Goal: Transaction & Acquisition: Purchase product/service

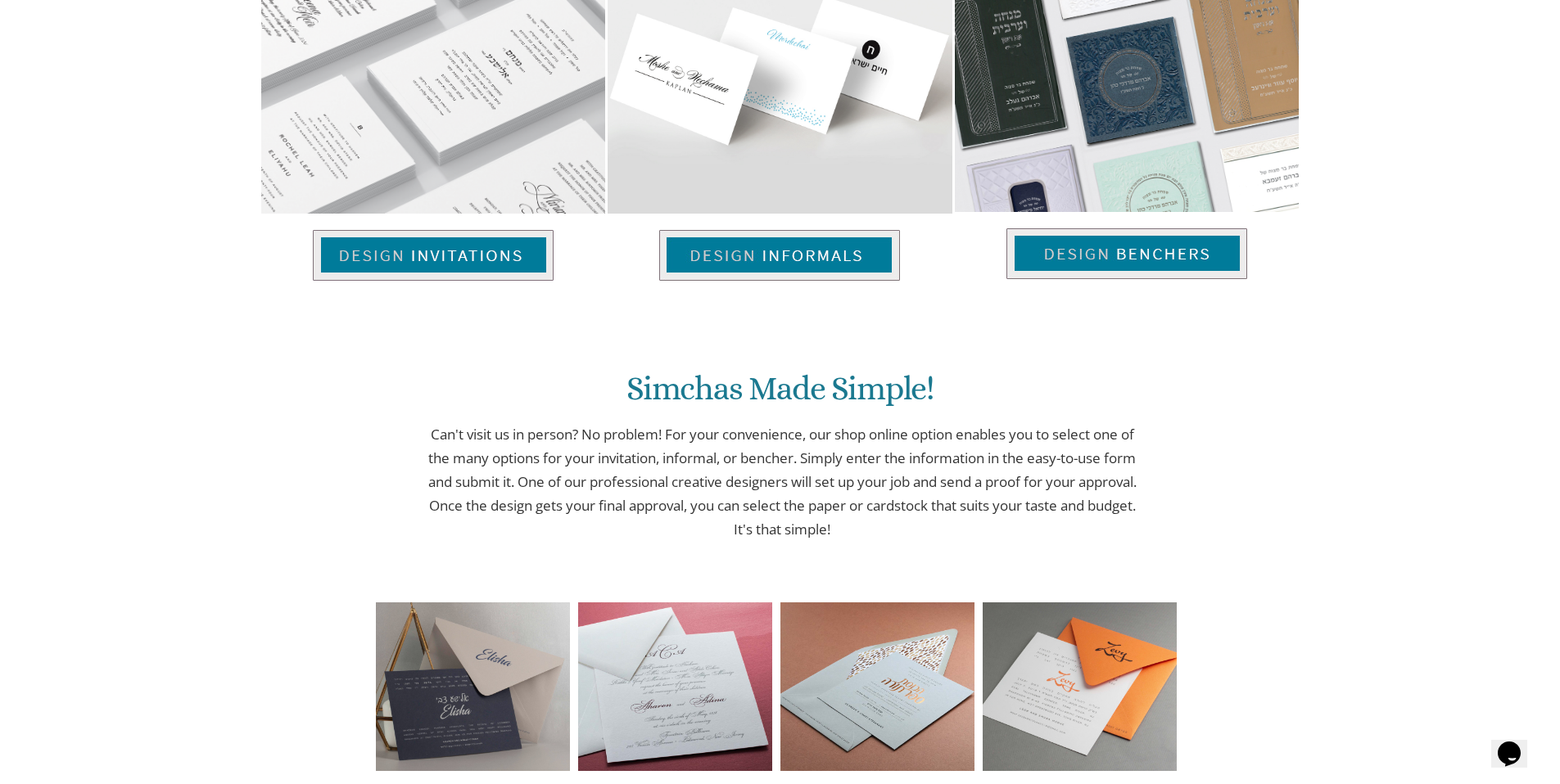
scroll to position [1216, 0]
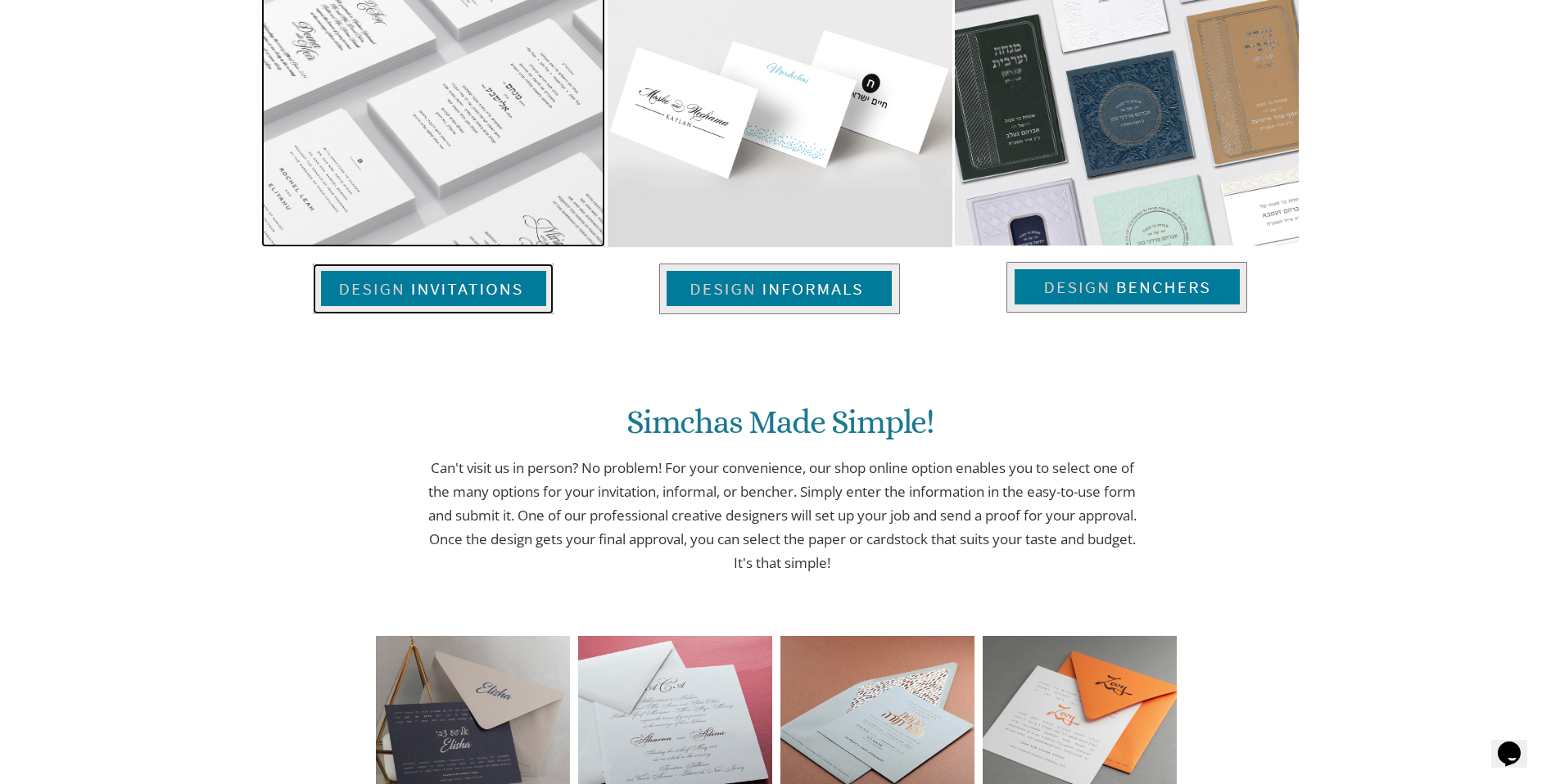
click at [488, 294] on img at bounding box center [433, 288] width 240 height 51
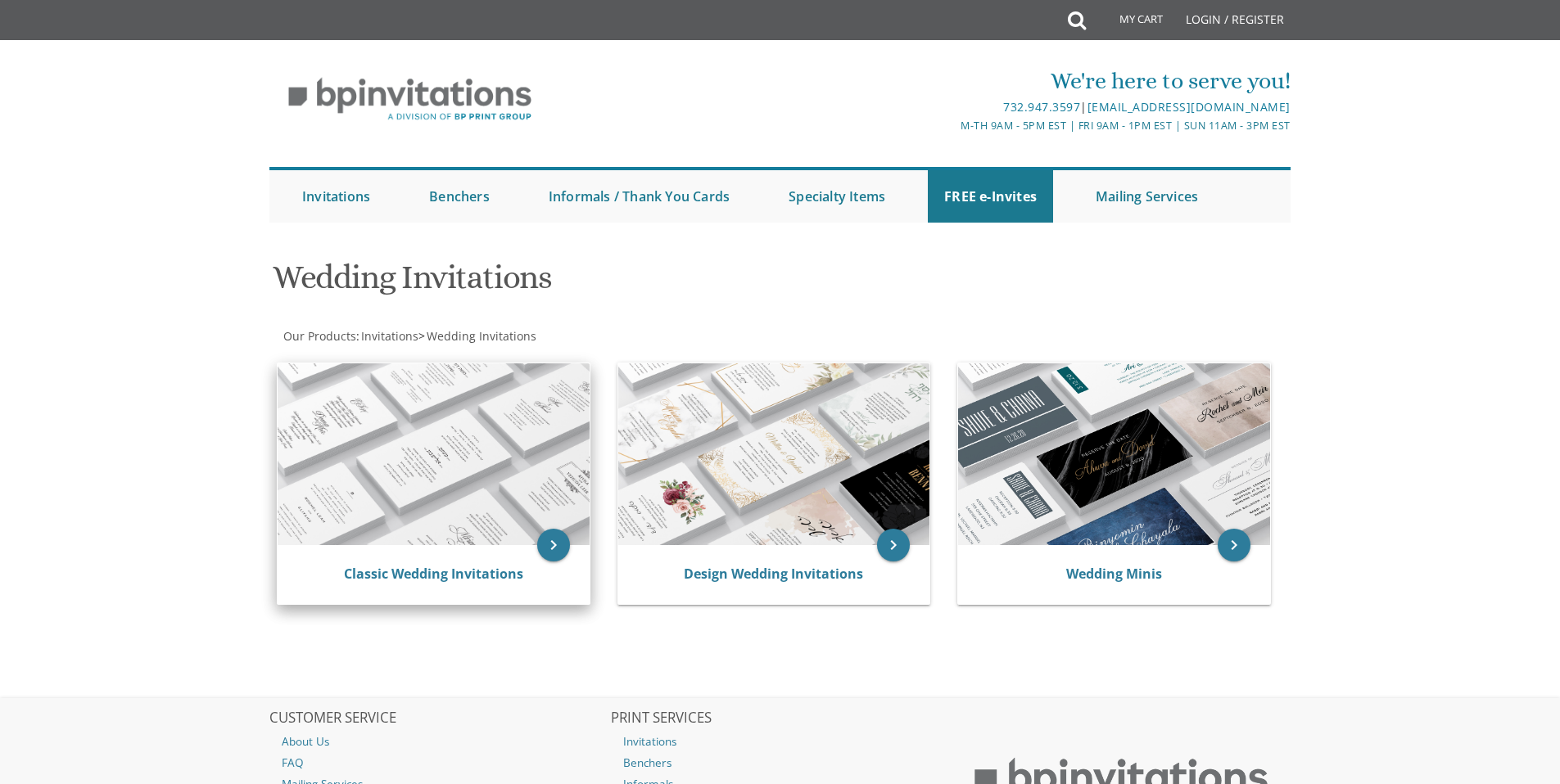
click at [500, 513] on img at bounding box center [433, 454] width 312 height 181
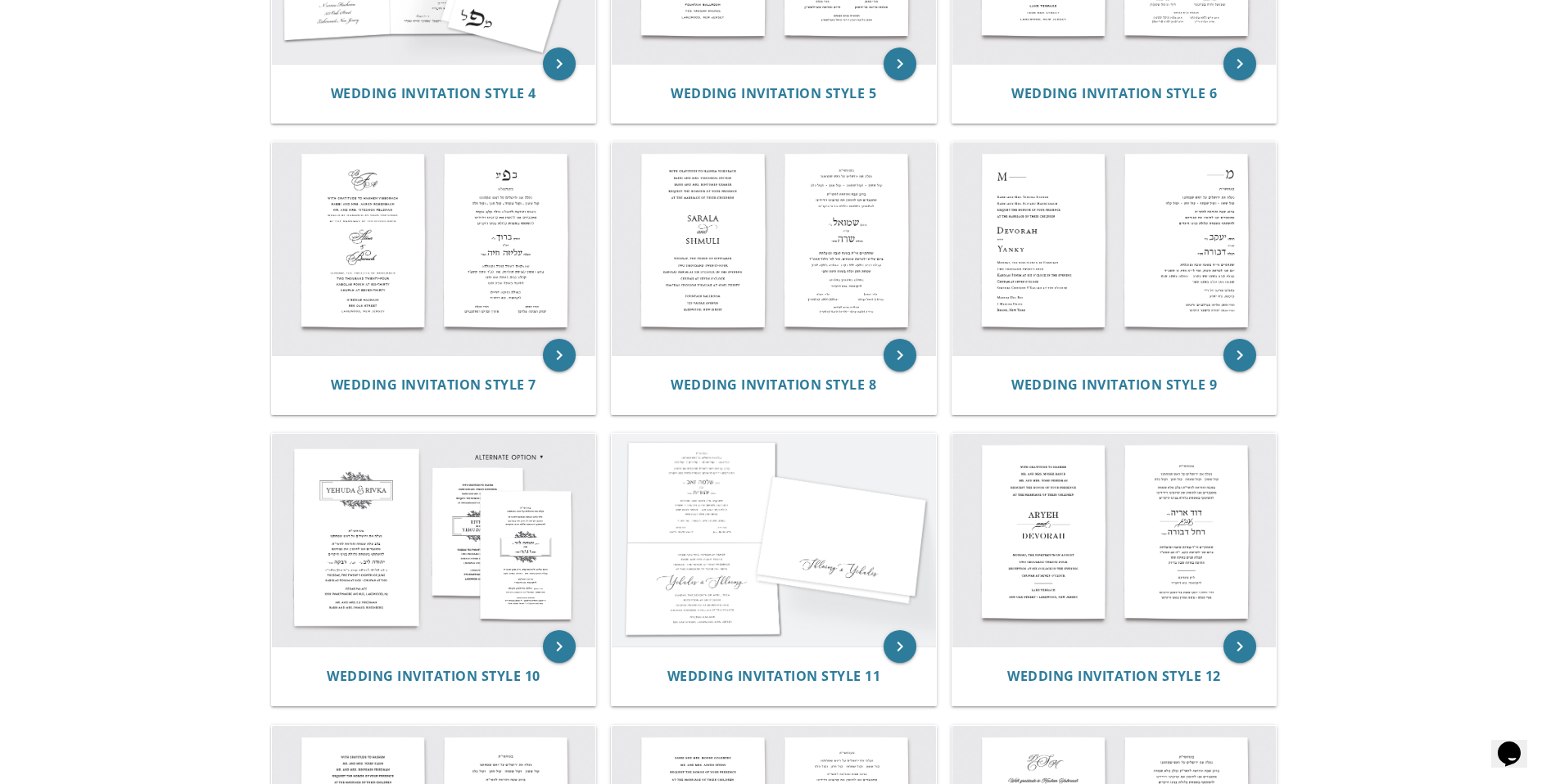
scroll to position [45, 0]
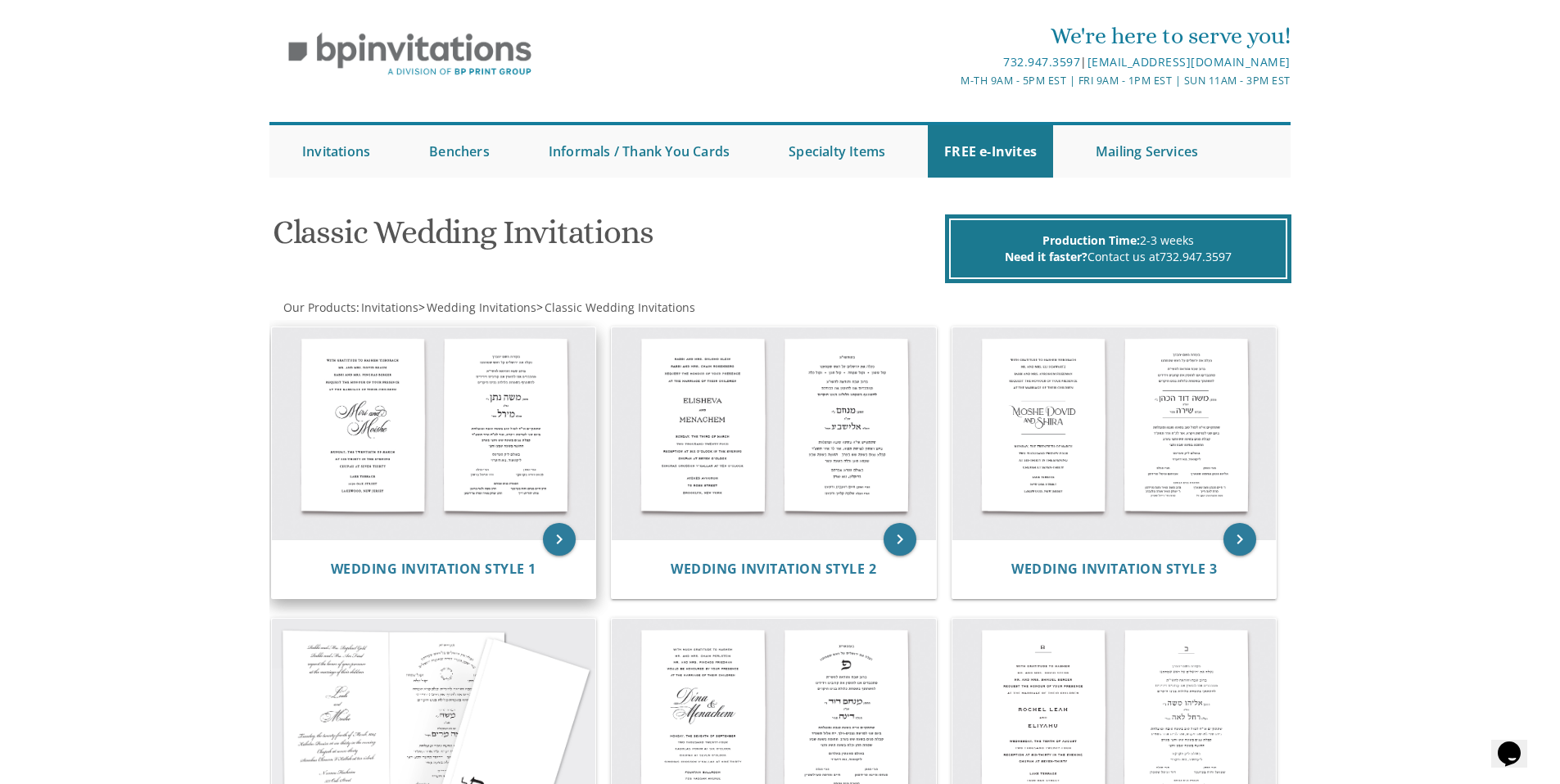
click at [514, 482] on img at bounding box center [434, 433] width 324 height 213
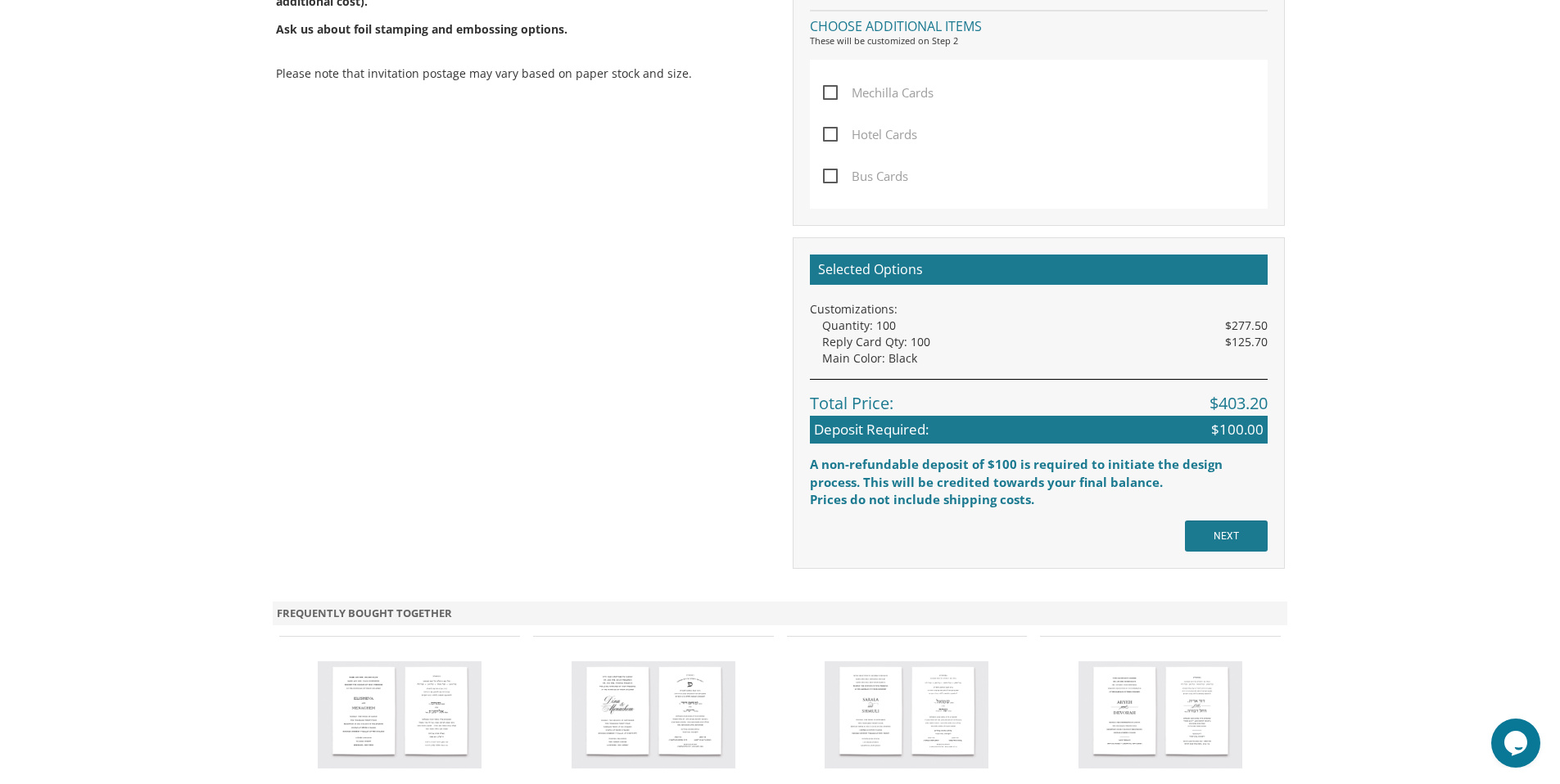
scroll to position [628, 0]
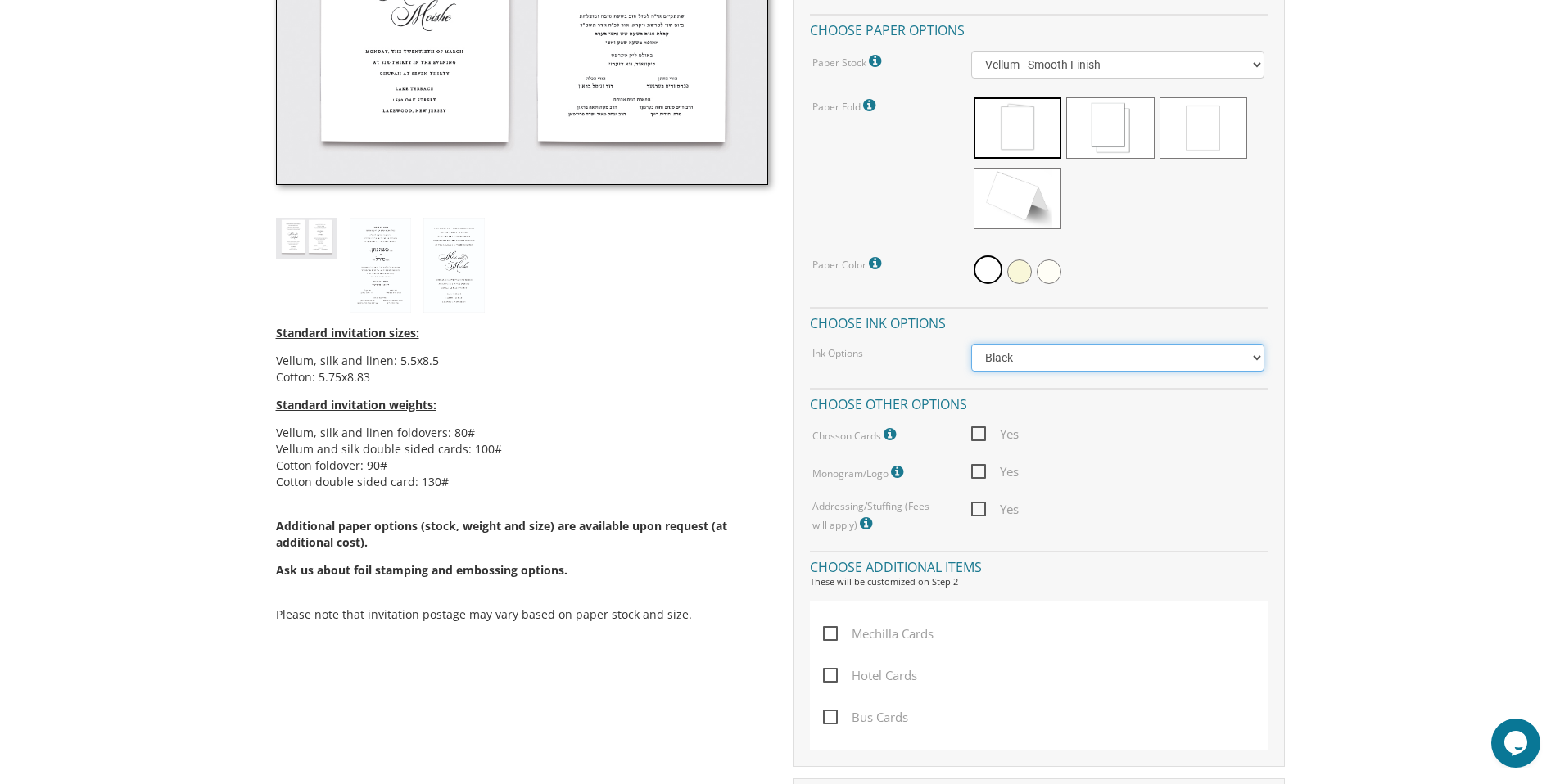
click at [1071, 366] on select "Black Colored Ink ($65.00) Black + One Color ($211.00) Two Colors ($265.00)" at bounding box center [1117, 357] width 293 height 28
click at [971, 343] on select "Black Colored Ink ($65.00) Black + One Color ($211.00) Two Colors ($265.00)" at bounding box center [1117, 357] width 293 height 28
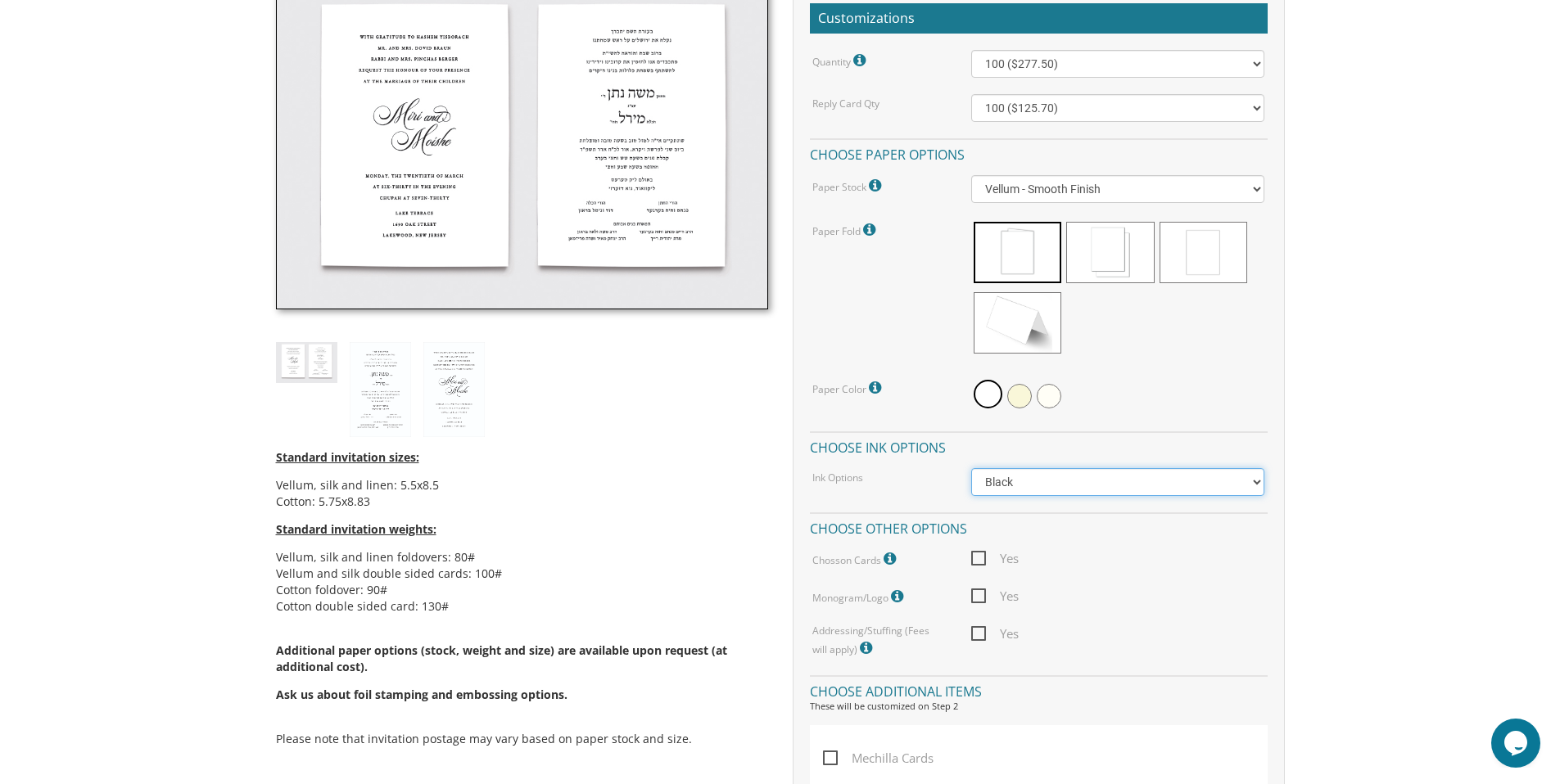
scroll to position [349, 0]
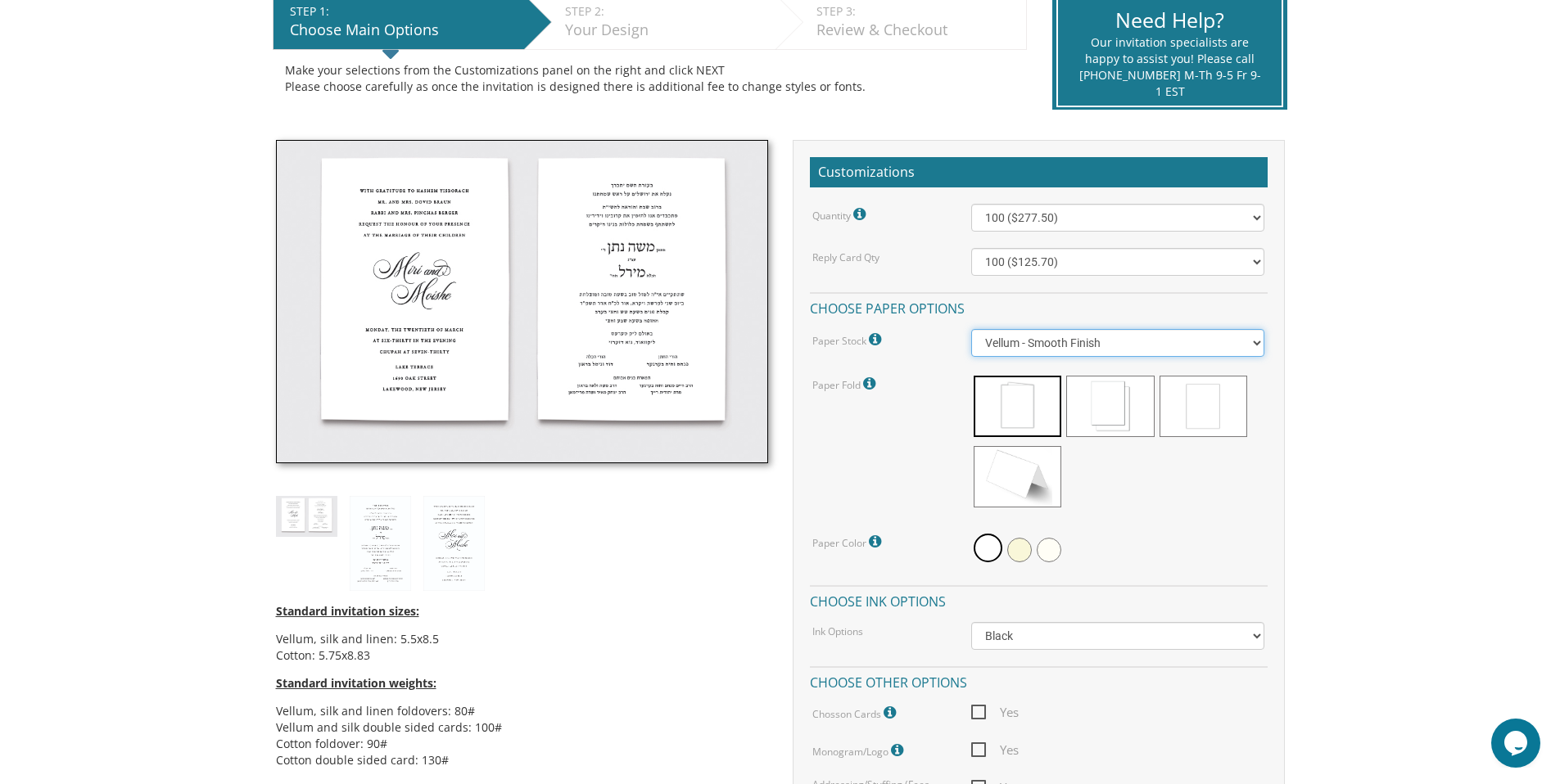
click at [1150, 344] on select "Vellum - Smooth Finish Linen - Subtle Embossed Crosshatch Texture Silk - Soft, …" at bounding box center [1117, 342] width 293 height 28
click at [971, 329] on select "Vellum - Smooth Finish Linen - Subtle Embossed Crosshatch Texture Silk - Soft, …" at bounding box center [1117, 342] width 293 height 28
click at [1138, 404] on span at bounding box center [1110, 406] width 88 height 61
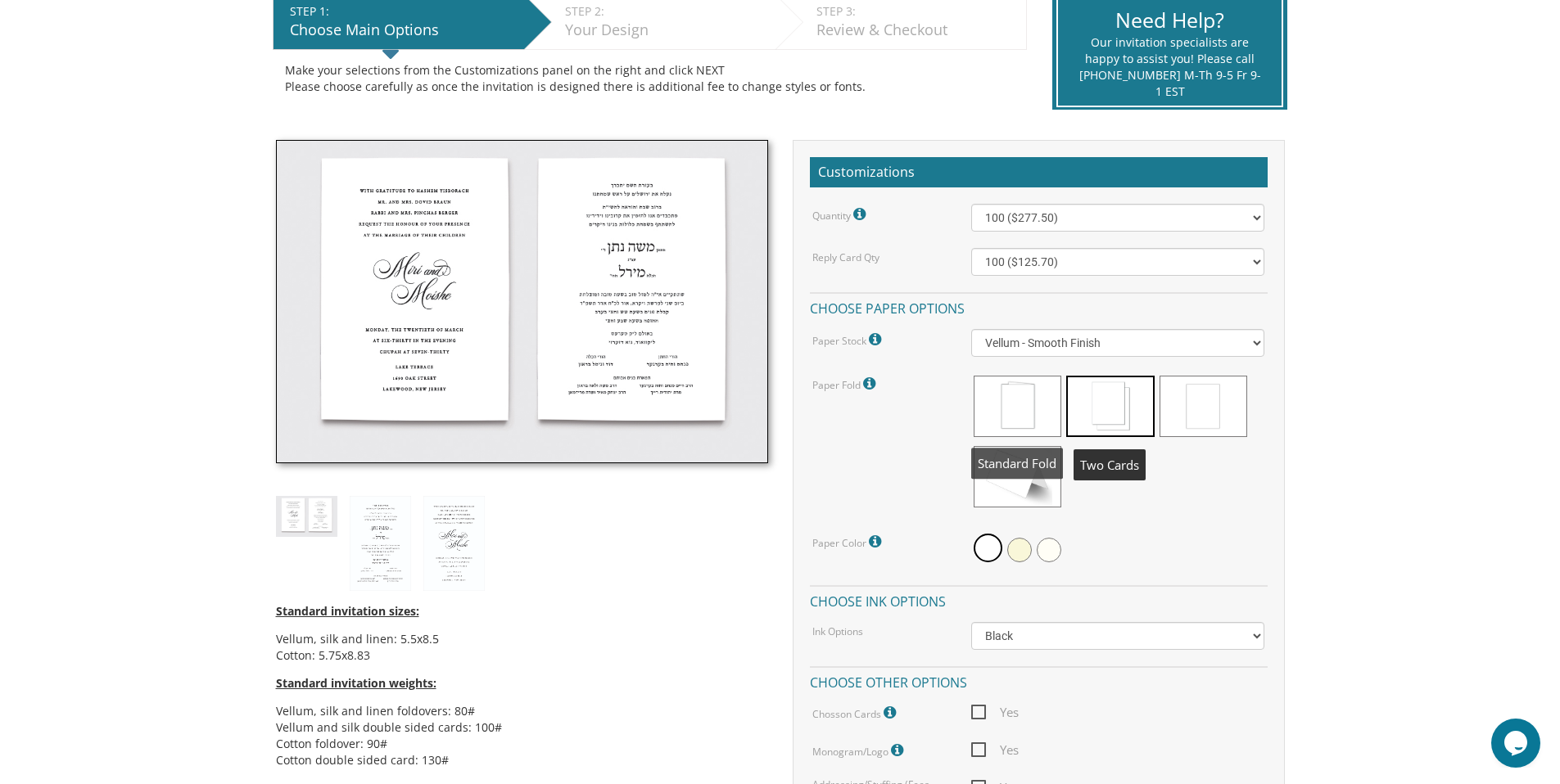
click at [1043, 418] on span at bounding box center [1017, 406] width 88 height 61
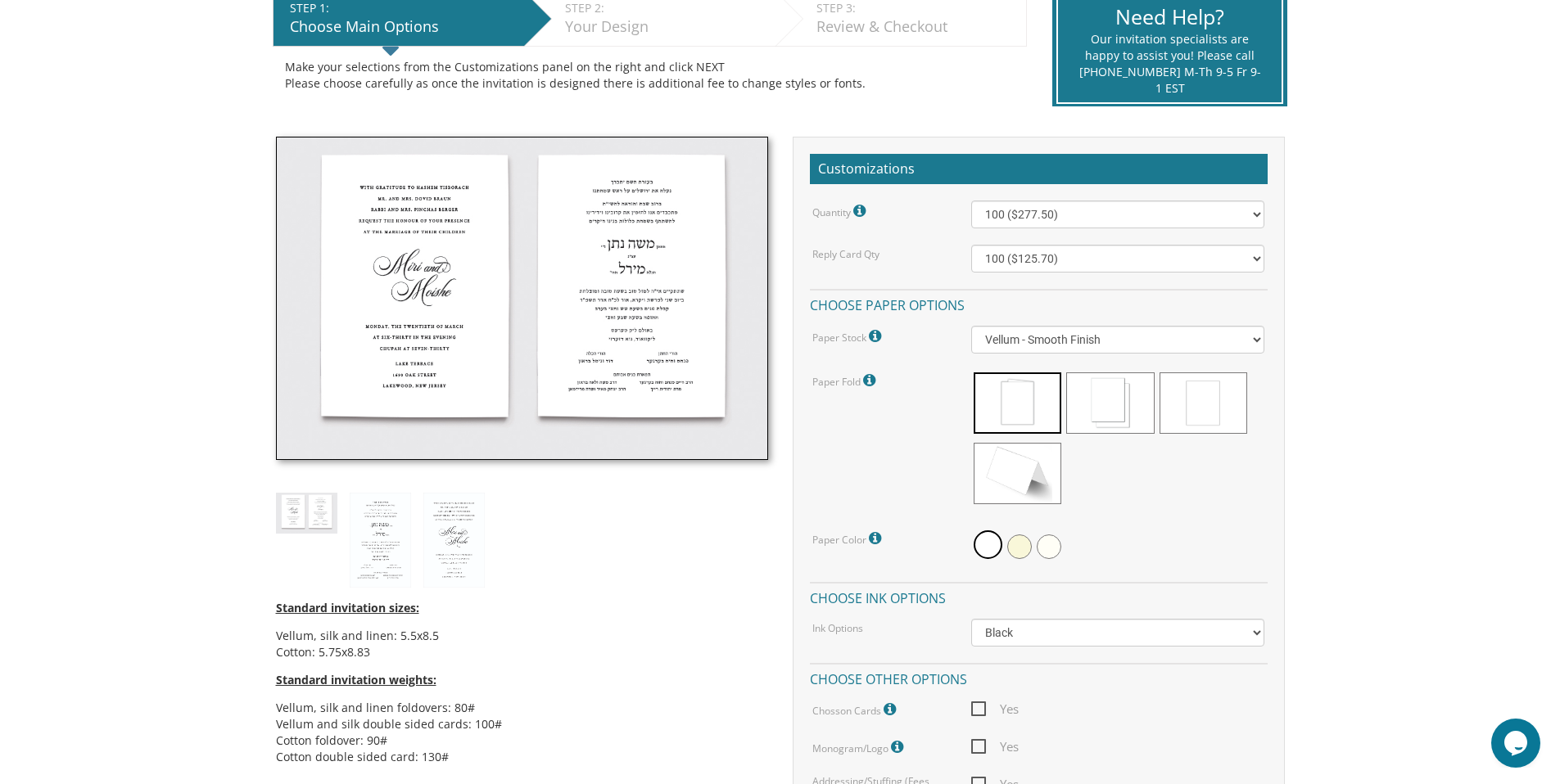
click at [934, 311] on h4 "Choose paper options" at bounding box center [1039, 303] width 458 height 29
click at [1067, 636] on select "Black Colored Ink ($65.00) Black + One Color ($211.00) Two Colors ($265.00)" at bounding box center [1117, 632] width 293 height 28
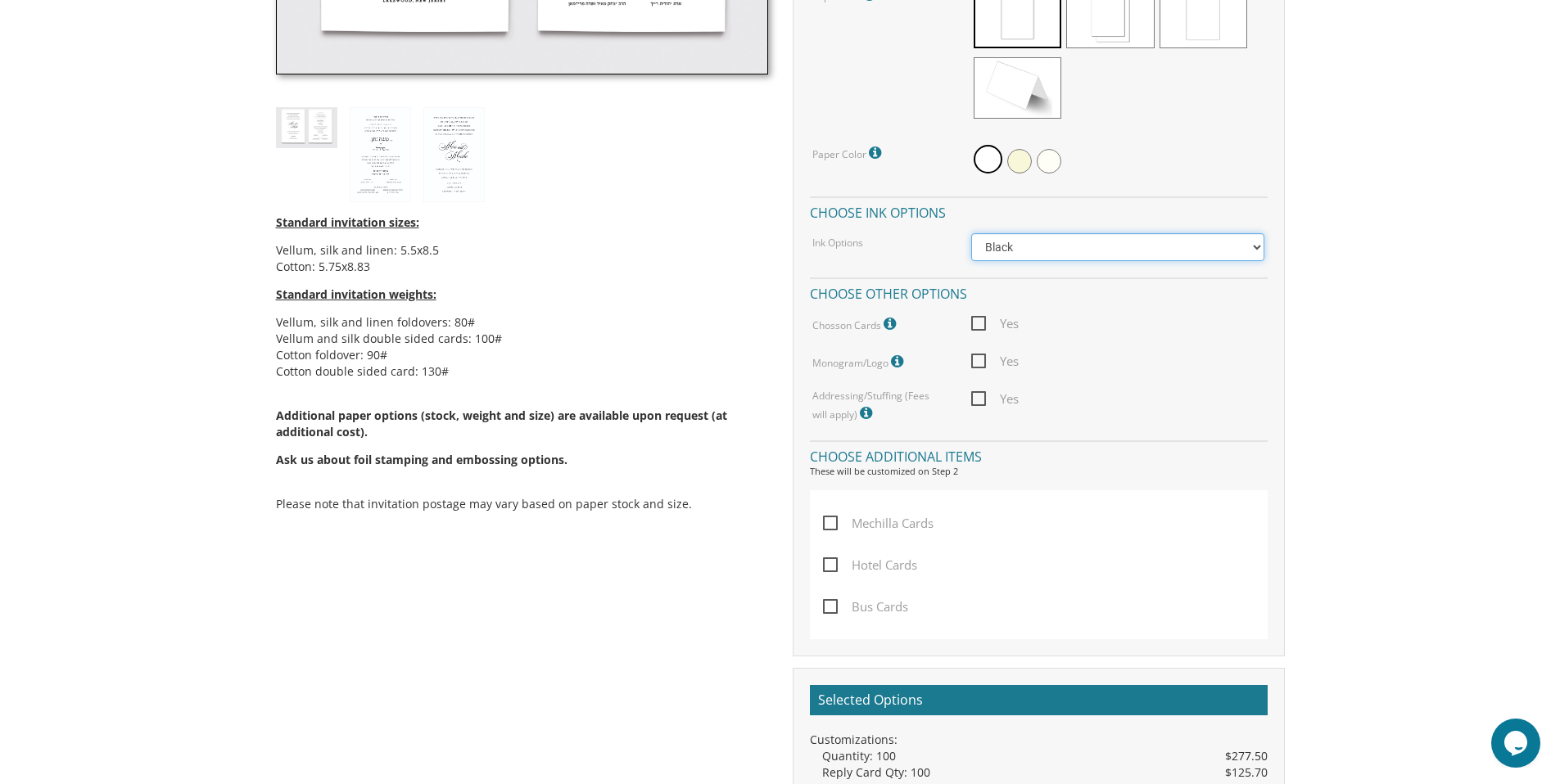
scroll to position [742, 0]
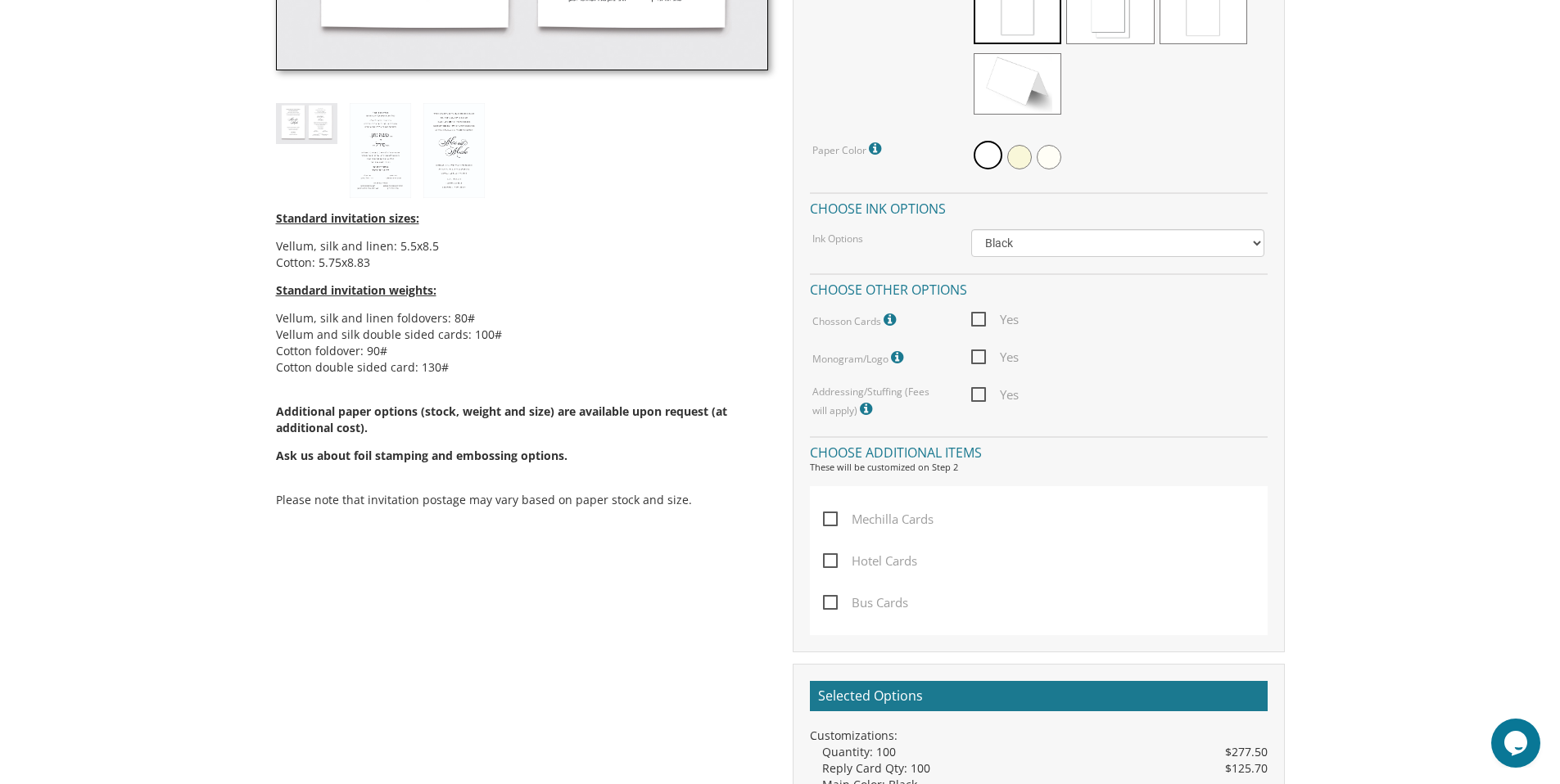
click at [834, 516] on span "Mechilla Cards" at bounding box center [878, 519] width 111 height 20
click at [834, 516] on input "Mechilla Cards" at bounding box center [827, 517] width 10 height 10
checkbox input "true"
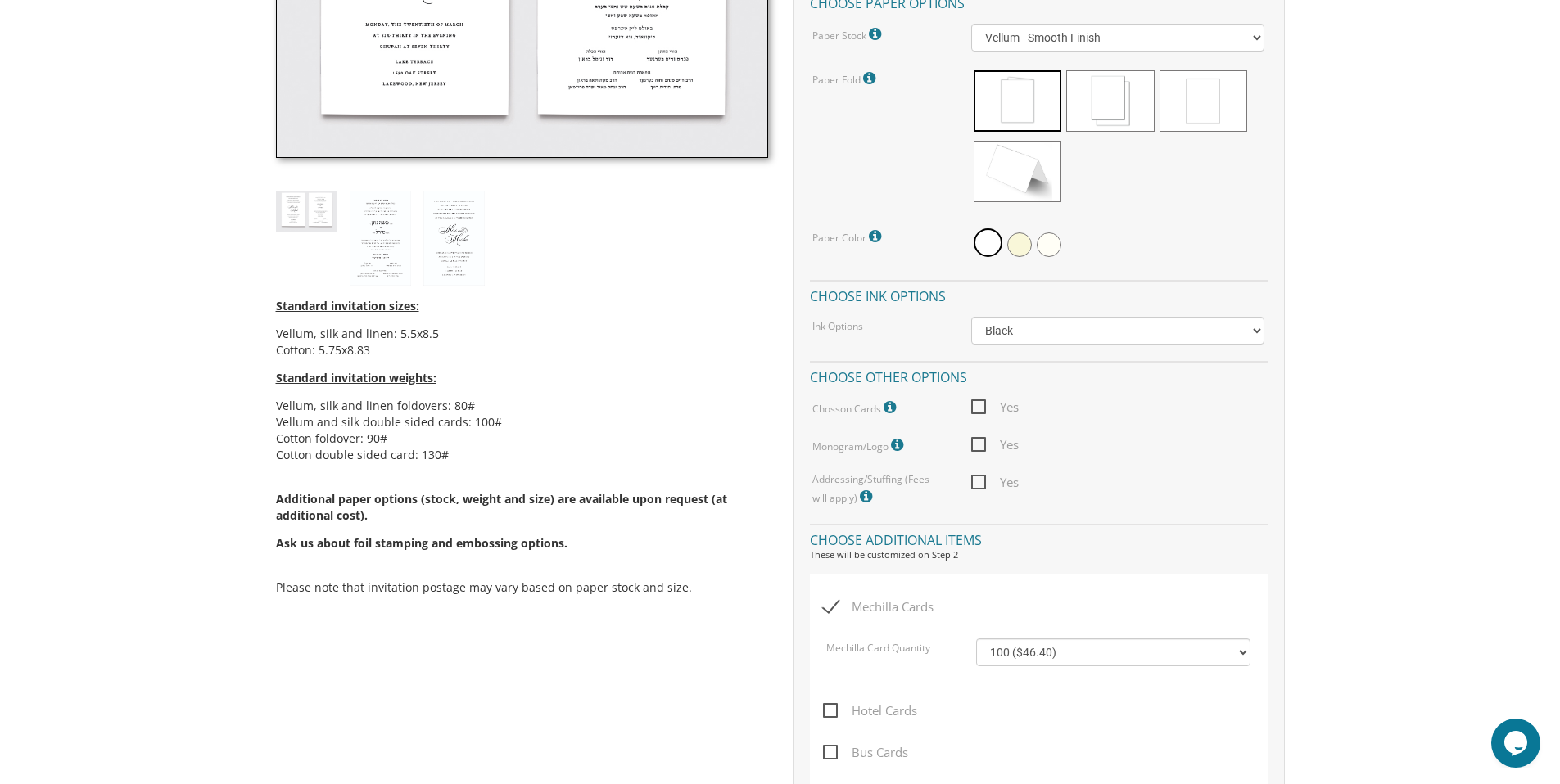
scroll to position [433, 0]
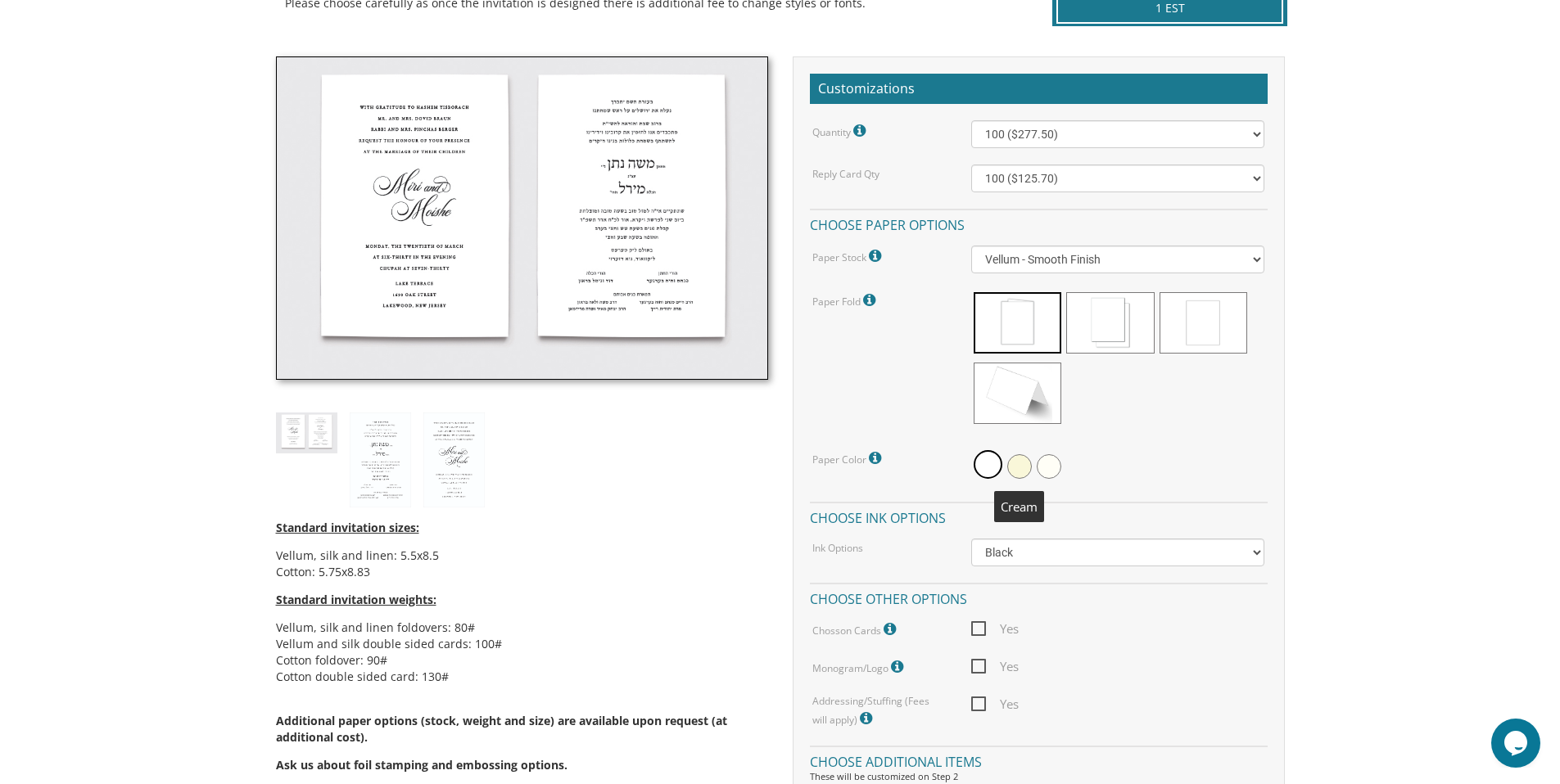
click at [1017, 464] on span at bounding box center [1019, 466] width 25 height 25
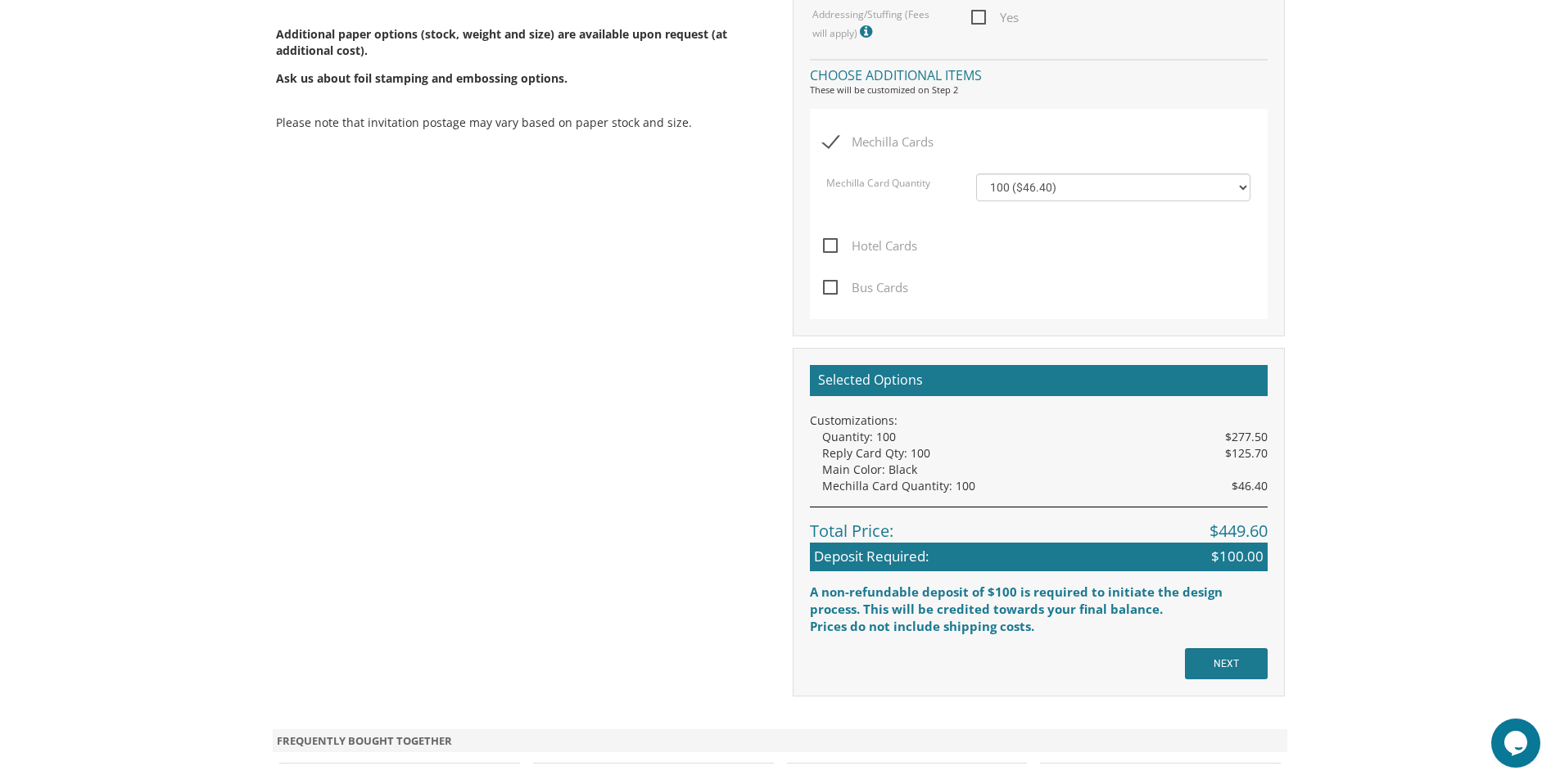
scroll to position [1304, 0]
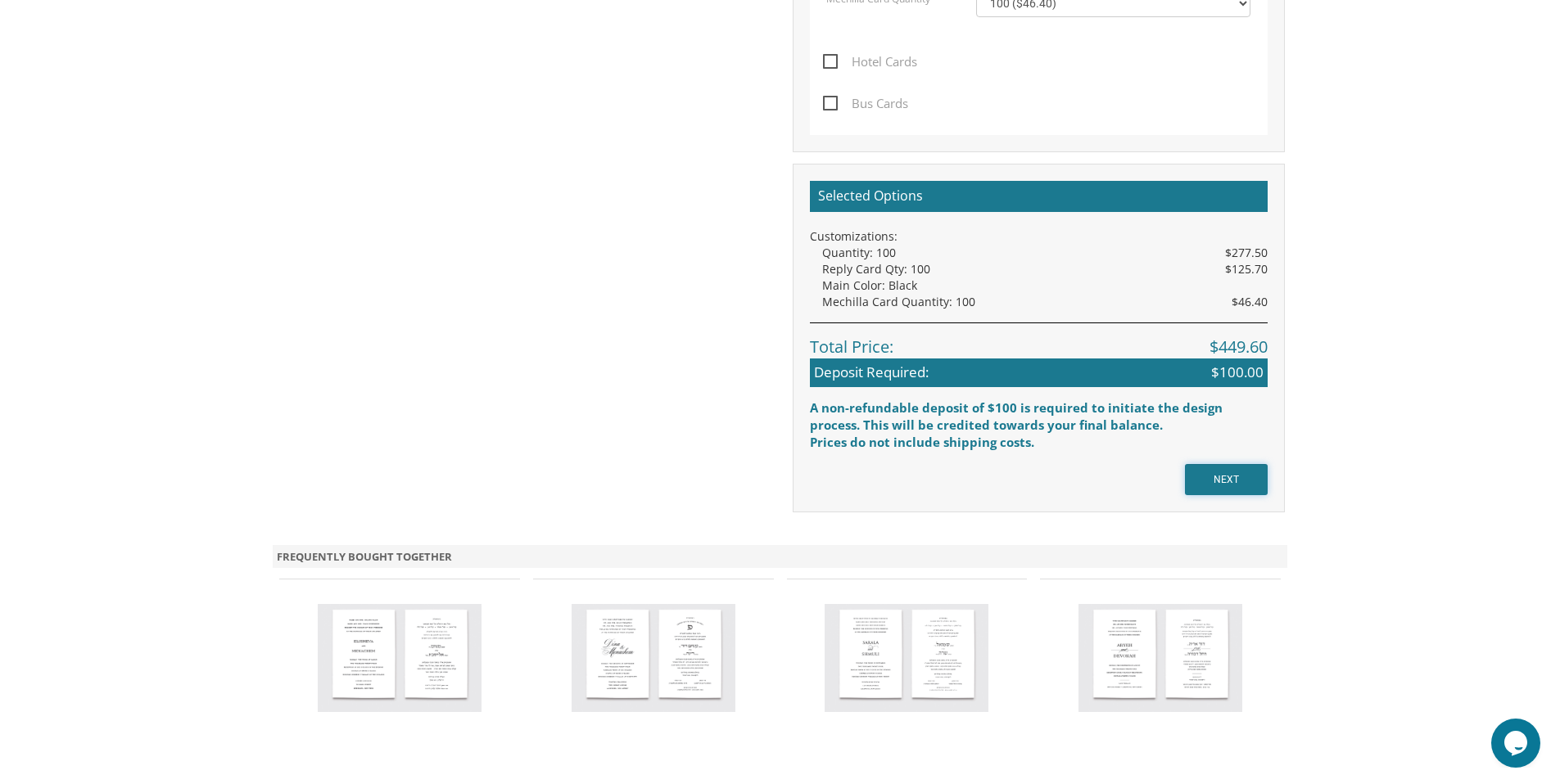
click at [1239, 474] on input "NEXT" at bounding box center [1226, 480] width 83 height 31
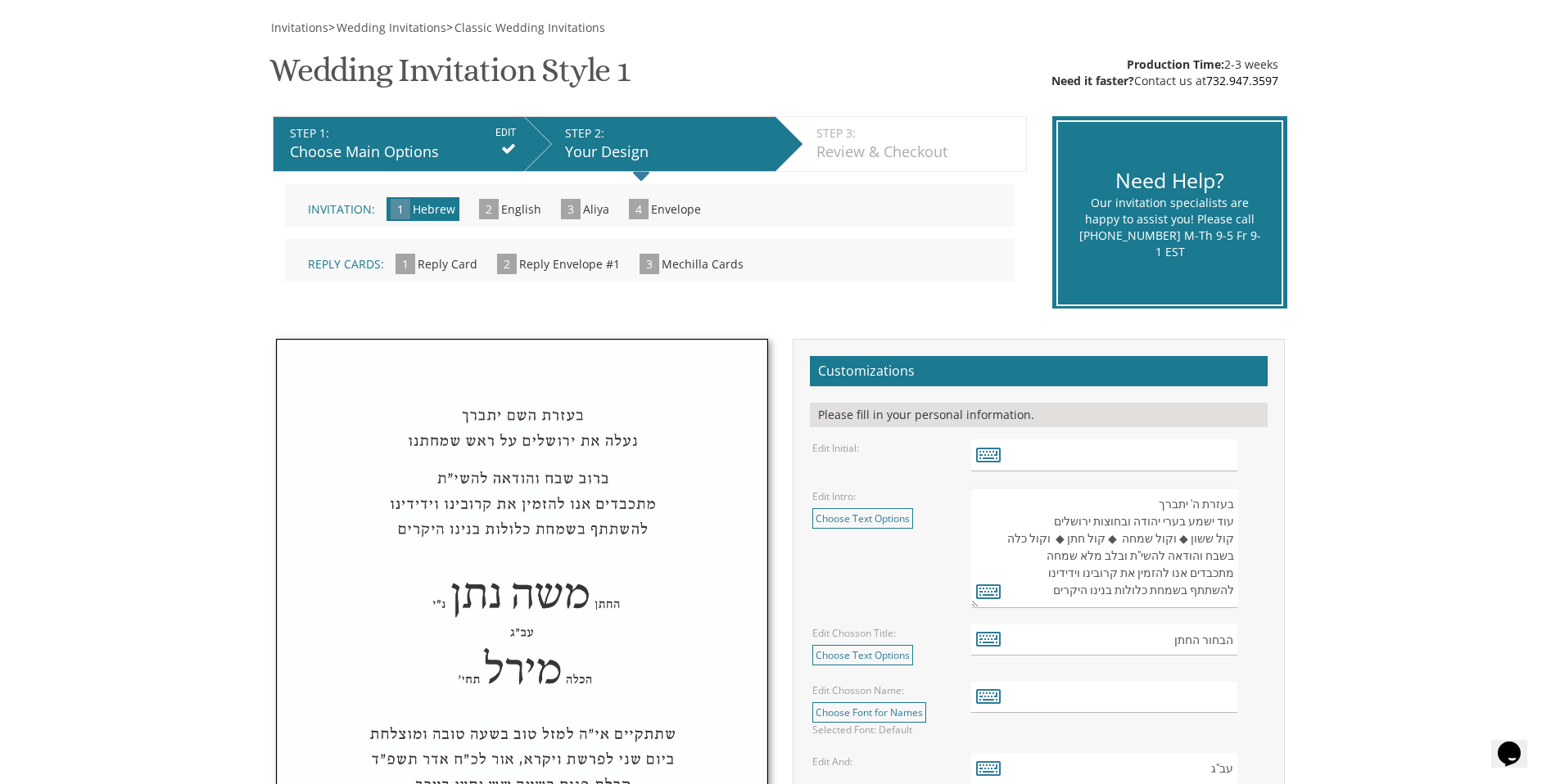
scroll to position [258, 0]
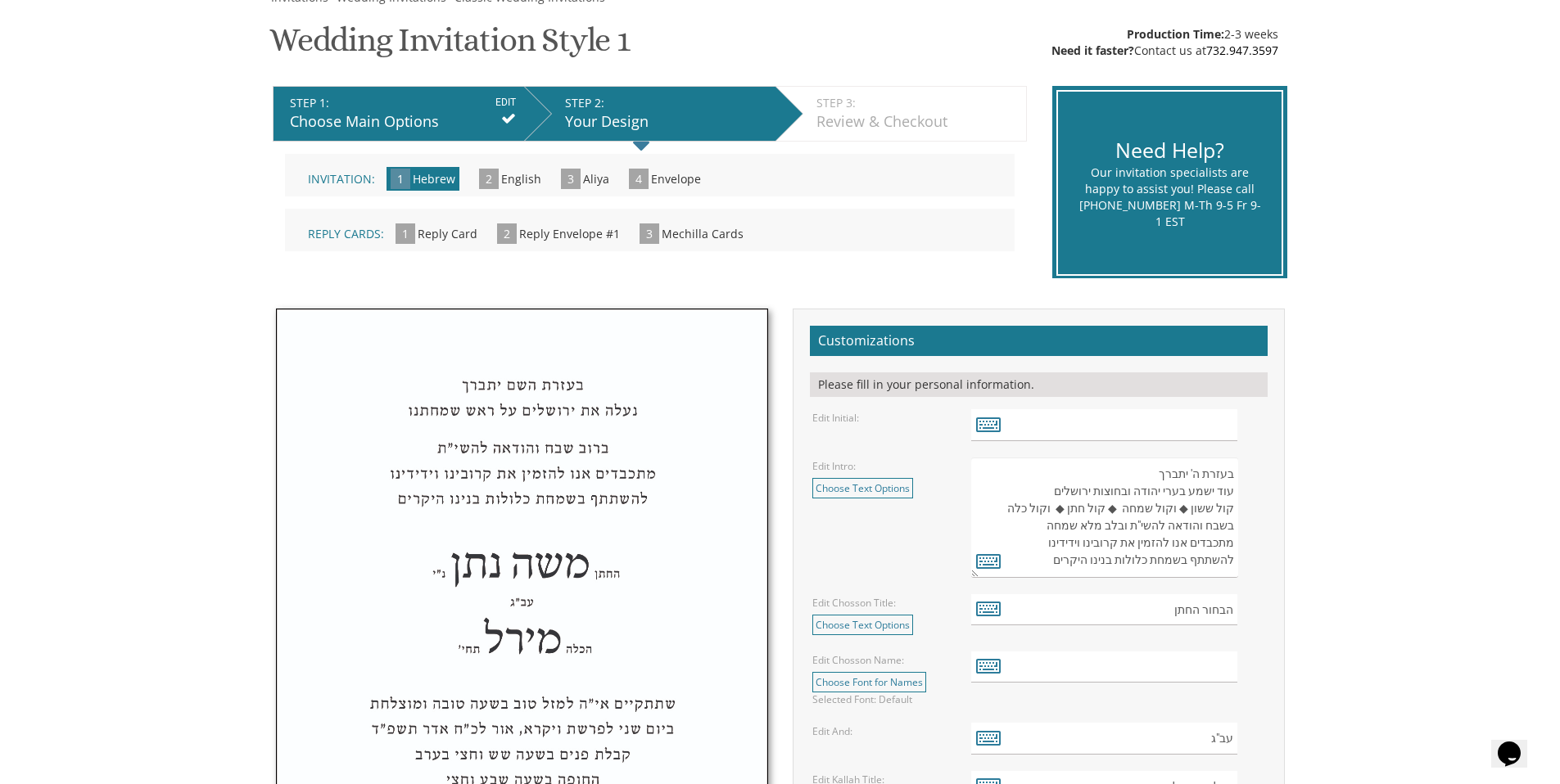
click at [526, 179] on span "English" at bounding box center [521, 178] width 40 height 15
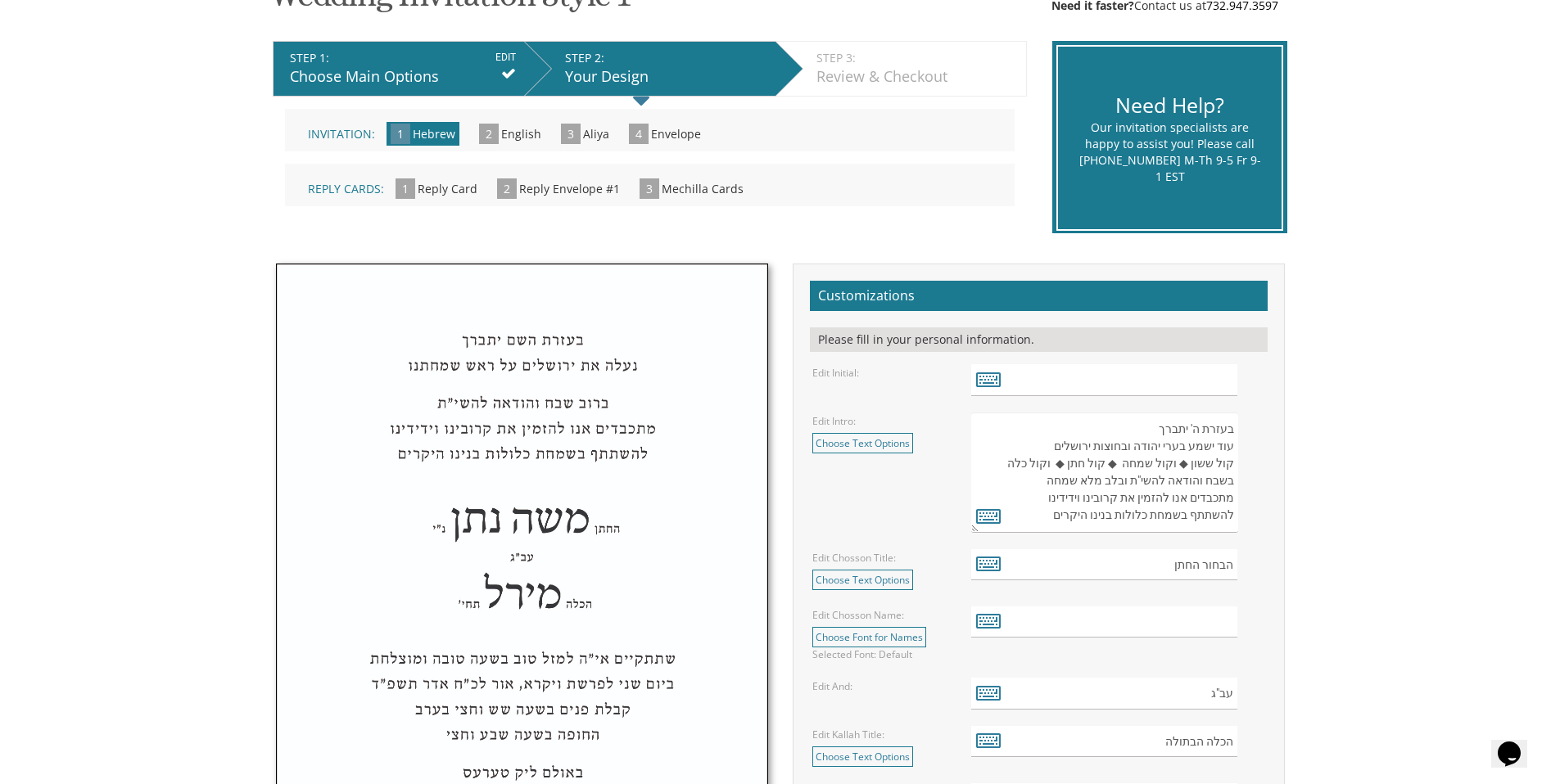
scroll to position [232, 0]
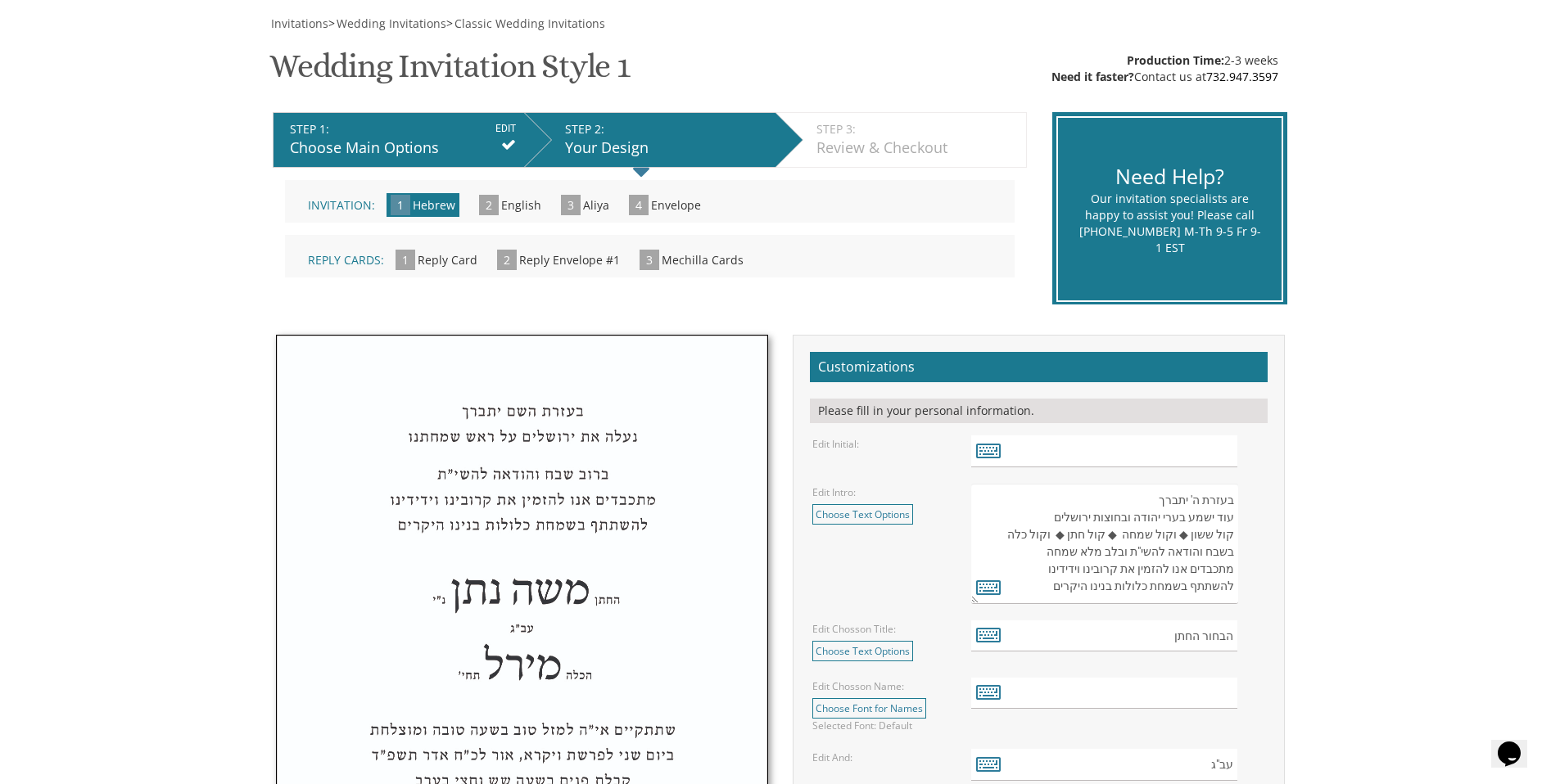
click at [556, 456] on img at bounding box center [522, 714] width 490 height 758
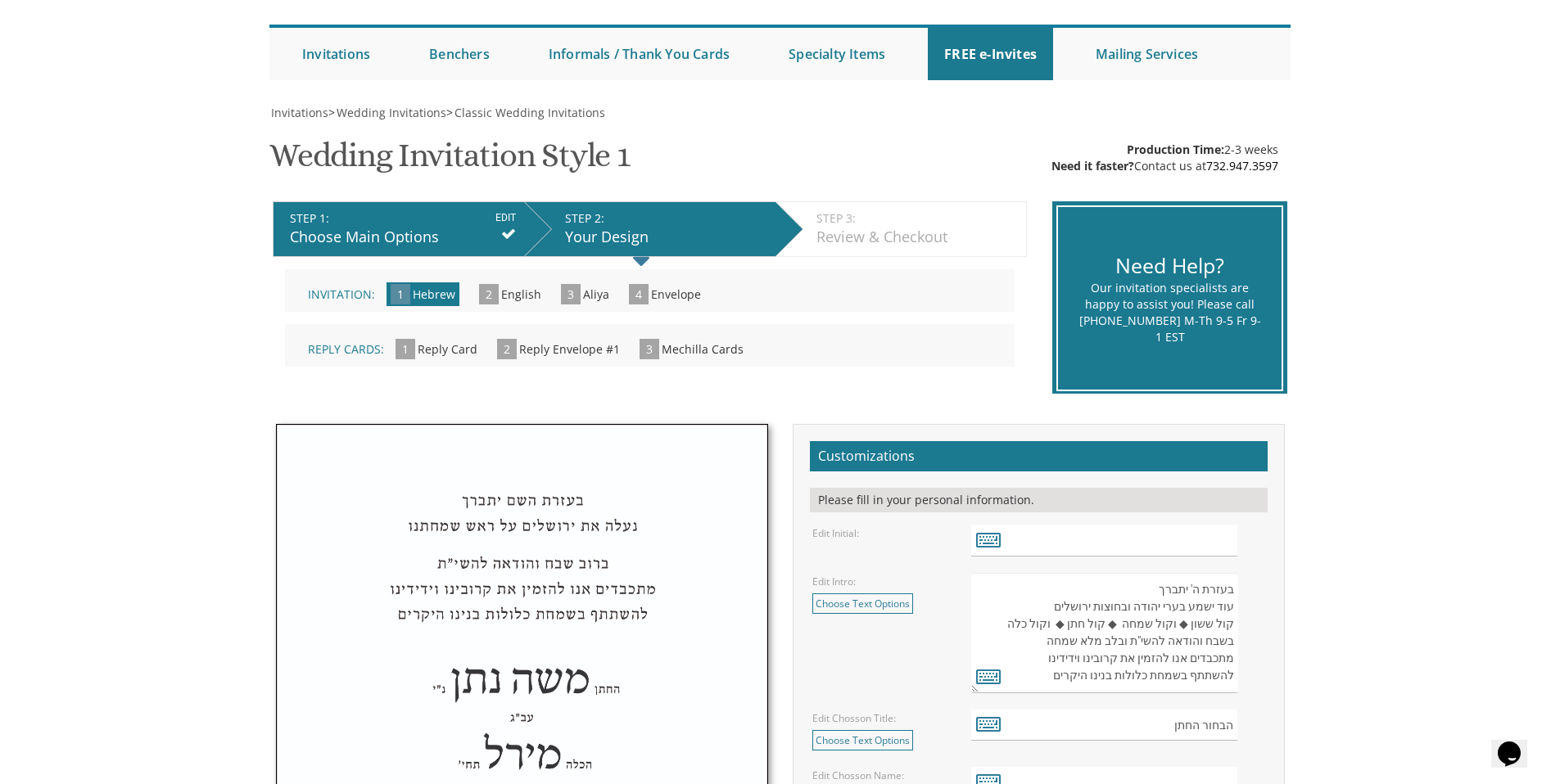
scroll to position [136, 0]
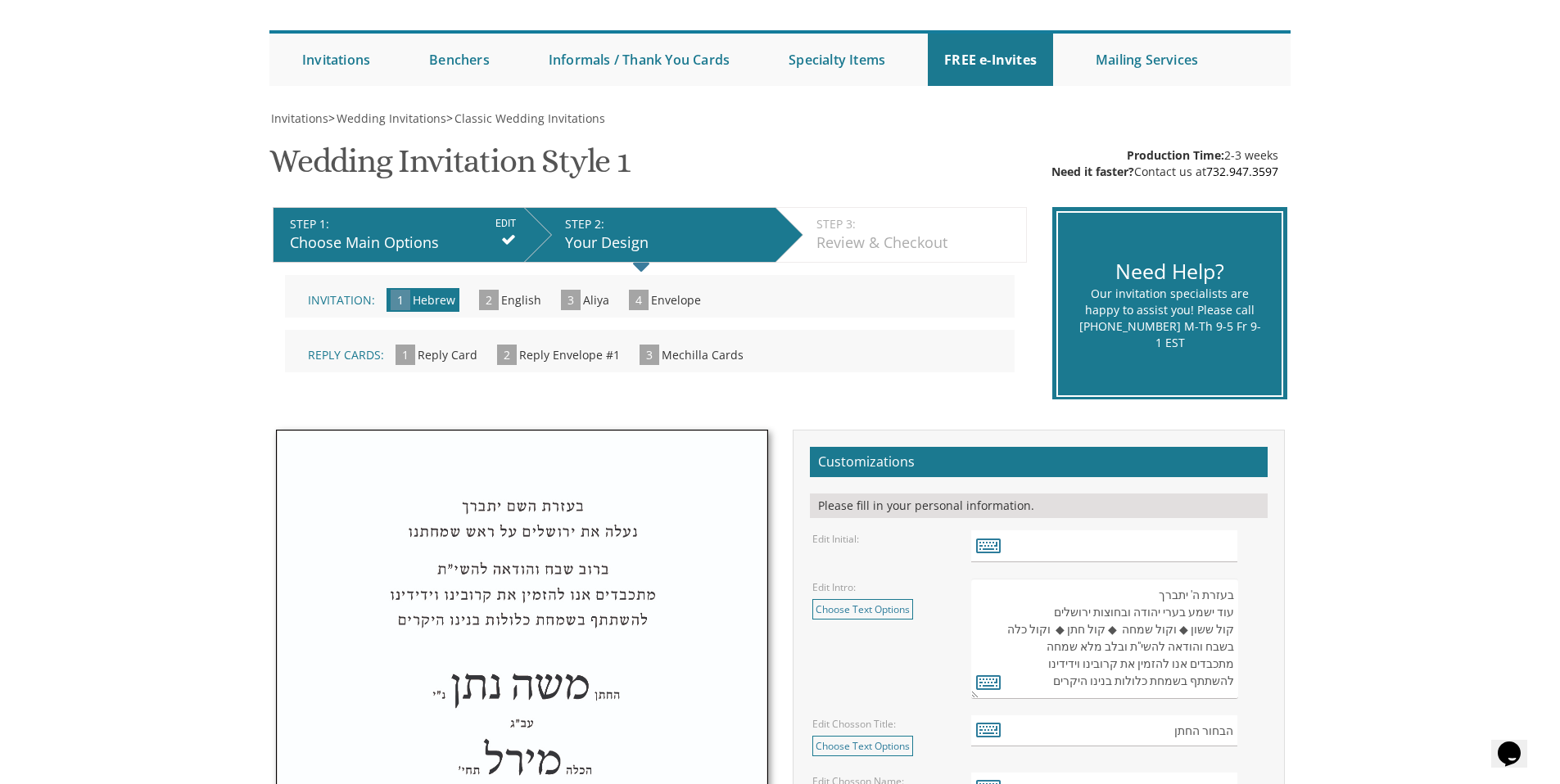
click at [523, 293] on span "English" at bounding box center [521, 299] width 40 height 15
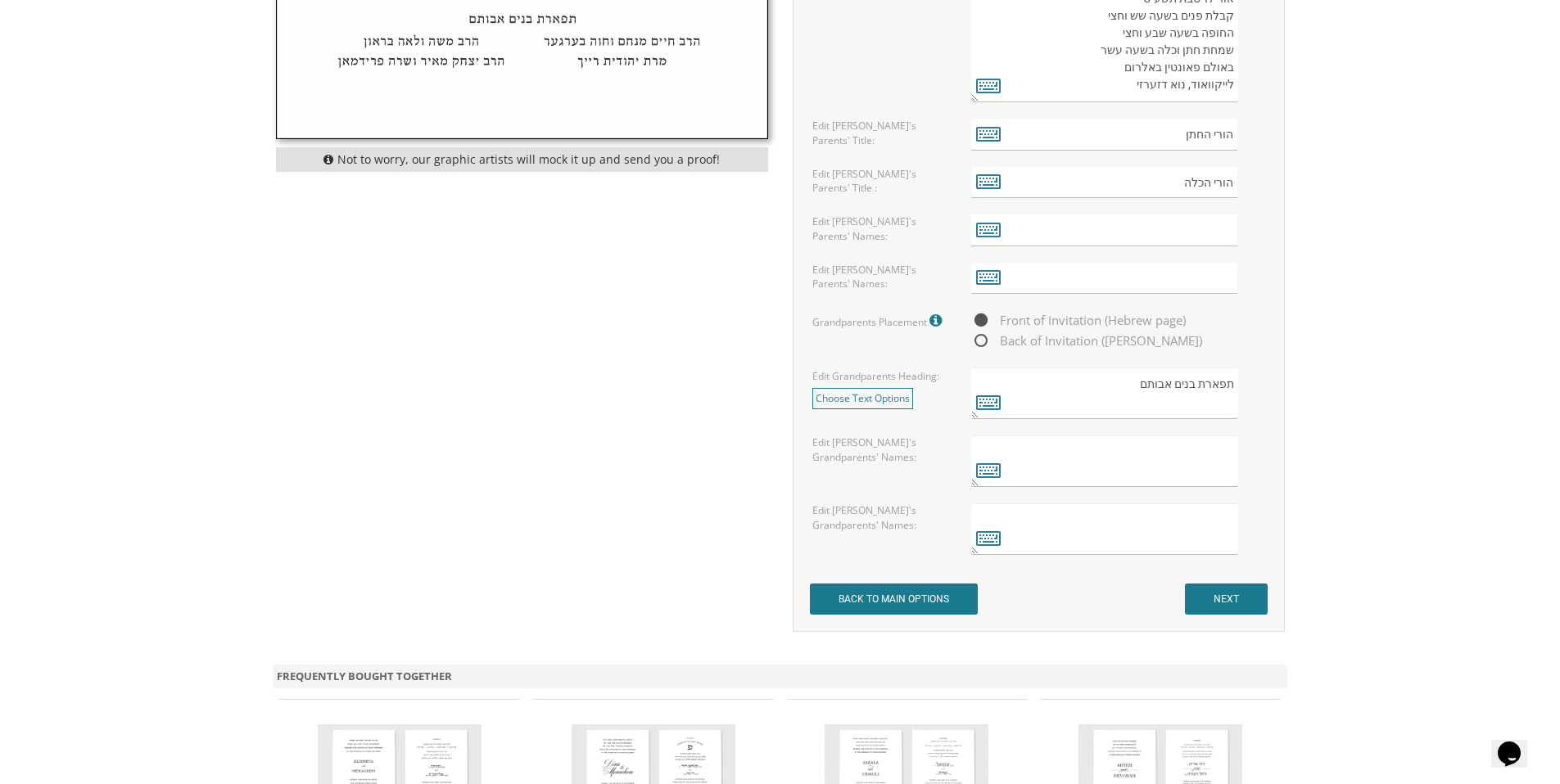
scroll to position [1248, 0]
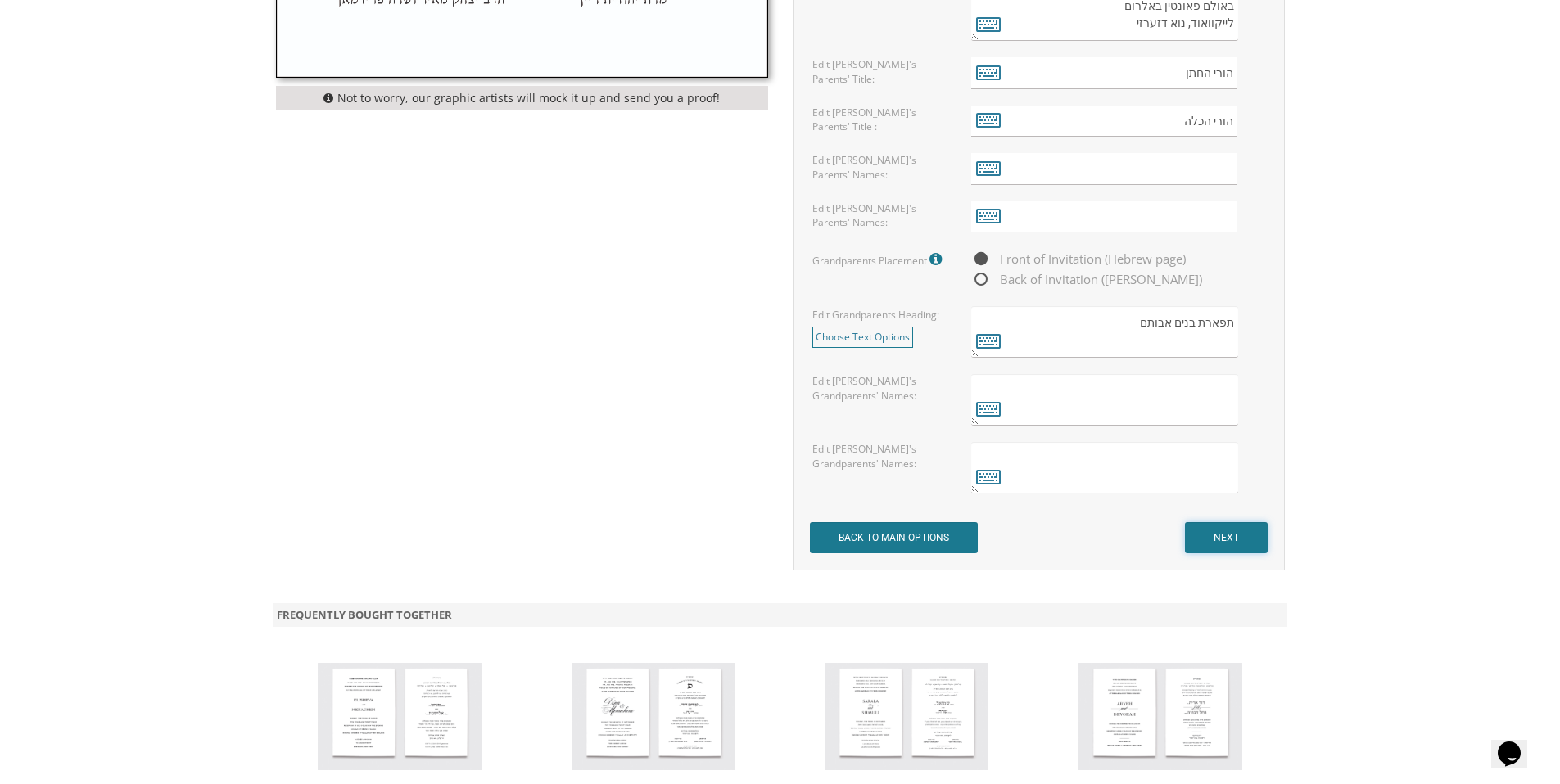
click at [1212, 542] on input "NEXT" at bounding box center [1226, 537] width 83 height 31
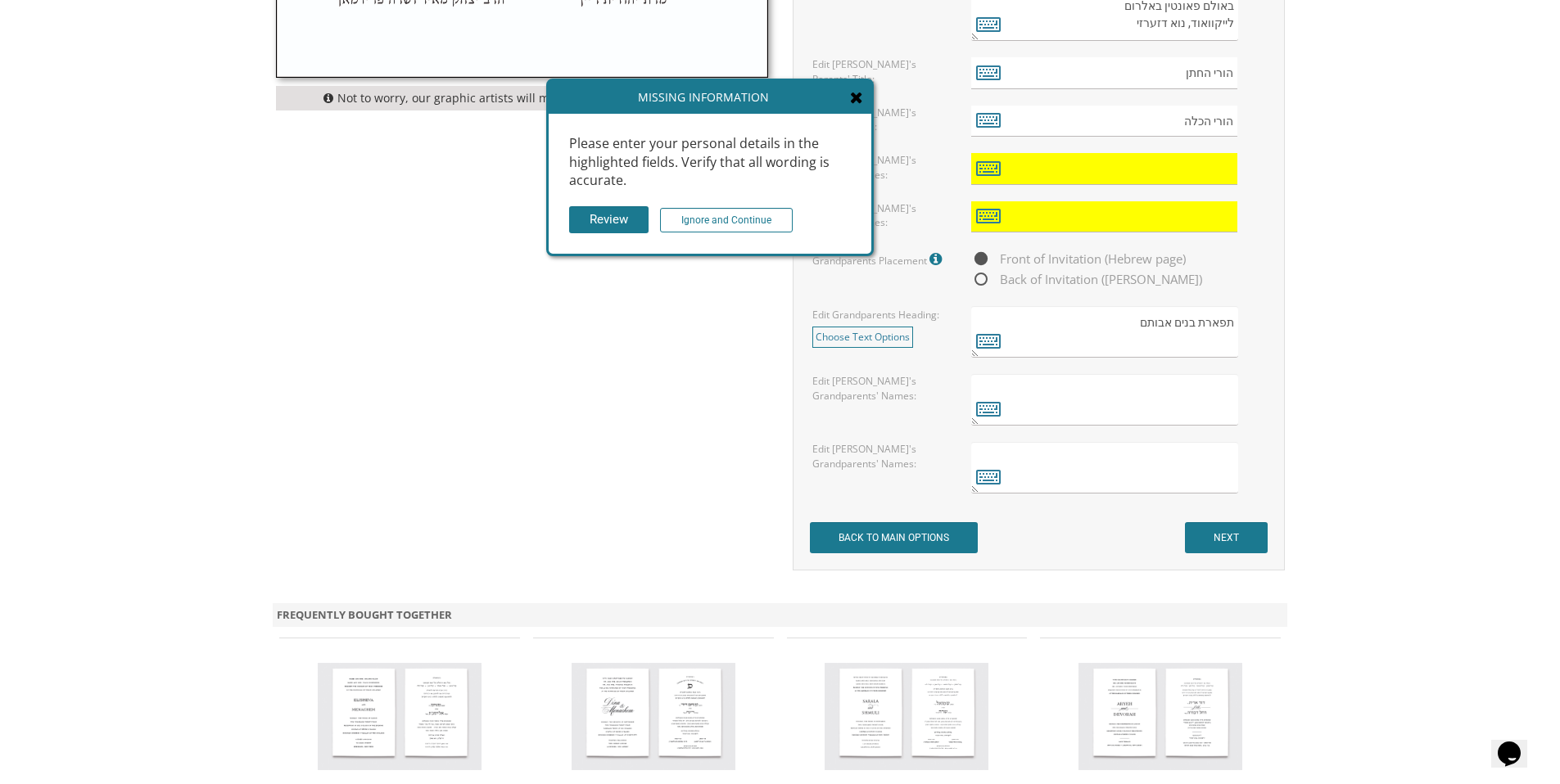
click at [864, 95] on div "Missing Information" at bounding box center [710, 97] width 322 height 32
click at [858, 95] on icon at bounding box center [857, 97] width 13 height 16
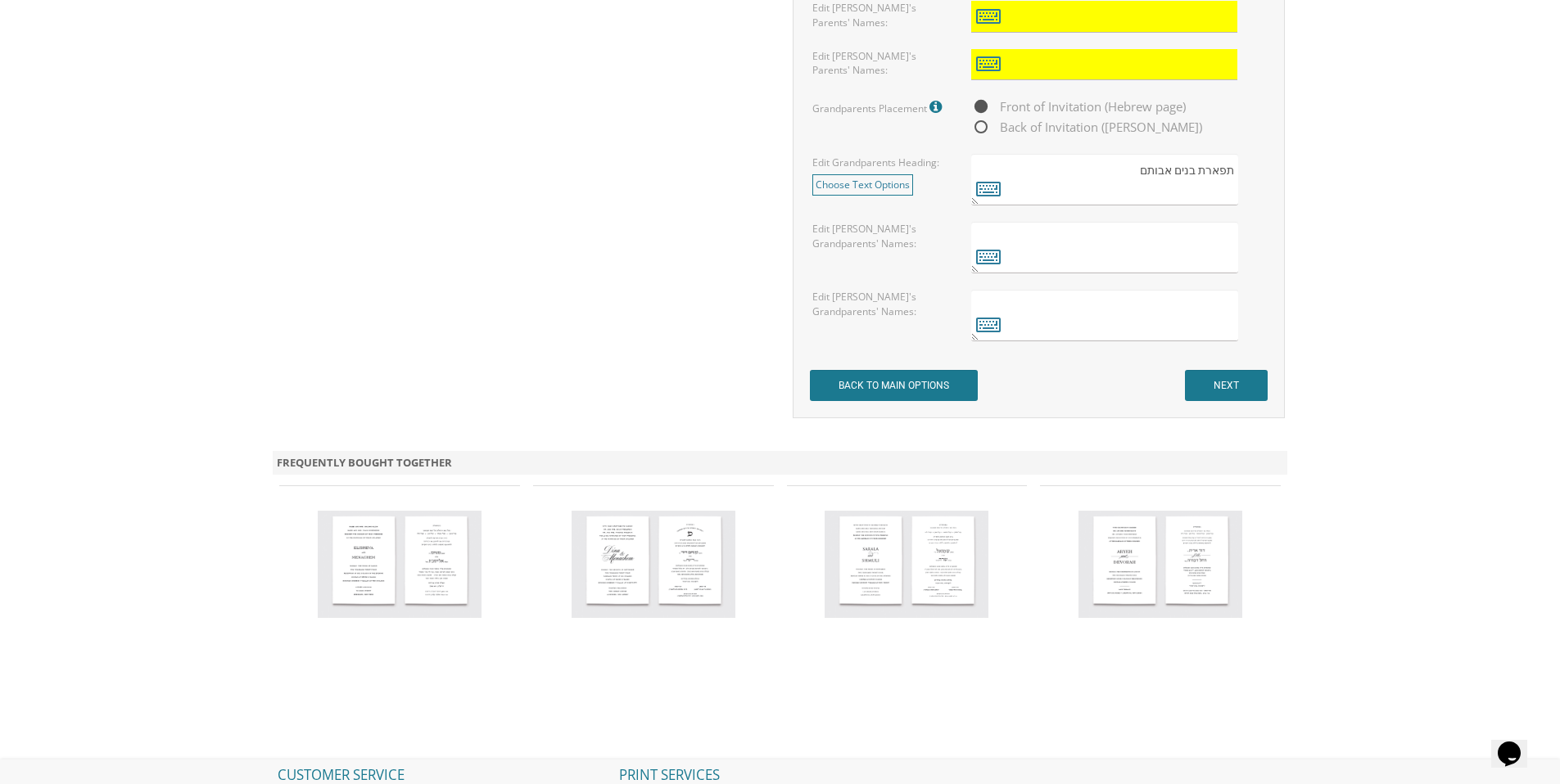
scroll to position [1627, 0]
